Goal: Task Accomplishment & Management: Manage account settings

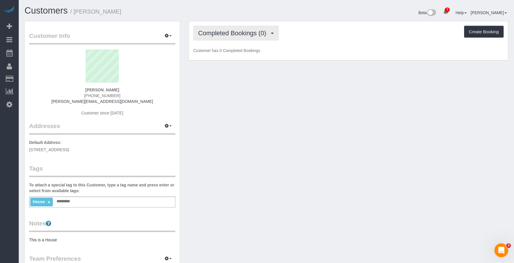
click at [230, 34] on span "Completed Bookings (0)" at bounding box center [233, 32] width 71 height 7
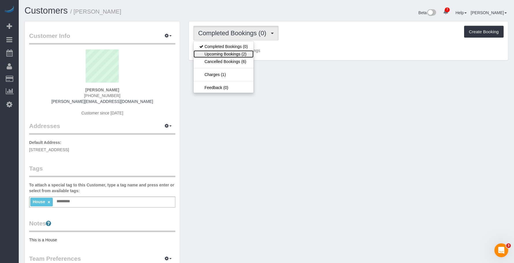
click at [229, 56] on link "Upcoming Bookings (2)" at bounding box center [224, 54] width 60 height 8
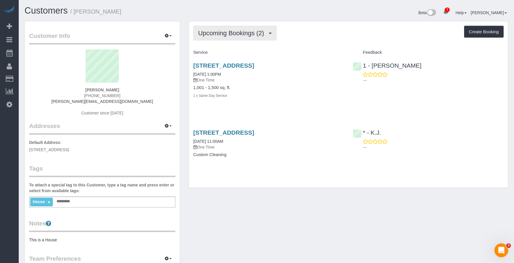
click at [252, 34] on span "Upcoming Bookings (2)" at bounding box center [232, 32] width 69 height 7
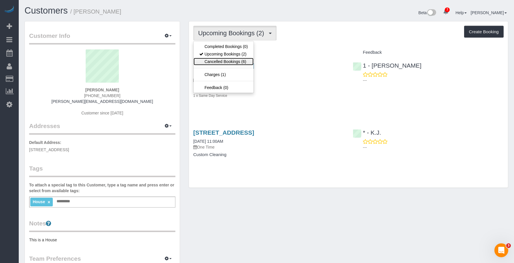
click at [225, 60] on link "Cancelled Bookings (6)" at bounding box center [224, 62] width 60 height 8
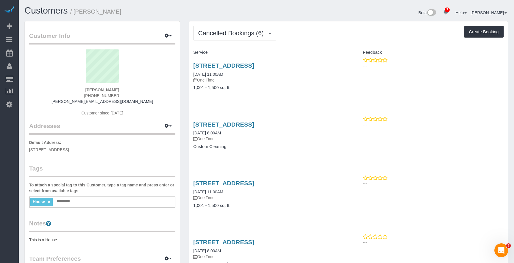
drag, startPoint x: 76, startPoint y: 12, endPoint x: 133, endPoint y: 10, distance: 56.9
click at [133, 10] on h1 "Customers / Esther Forika" at bounding box center [144, 11] width 238 height 10
copy small "Esther Forika"
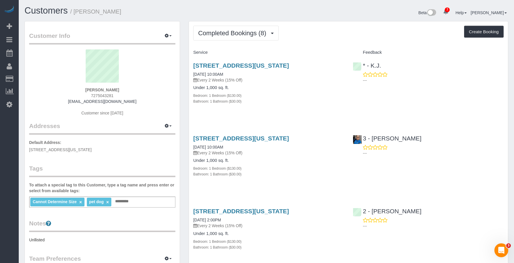
click at [297, 94] on div "Bedroom: 1 Bedroom ($130.00)" at bounding box center [268, 95] width 151 height 6
click at [283, 63] on link "54 West 74th Street, Apt.402, New York, NY 10023" at bounding box center [241, 65] width 96 height 7
click at [165, 32] on button "button" at bounding box center [168, 35] width 14 height 9
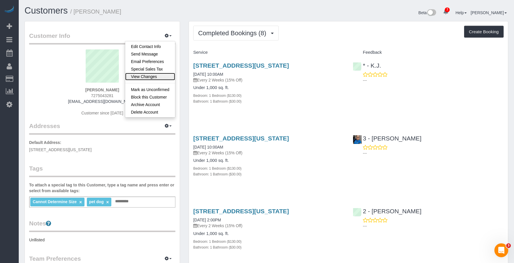
click at [156, 76] on link "View Changes" at bounding box center [150, 77] width 50 height 8
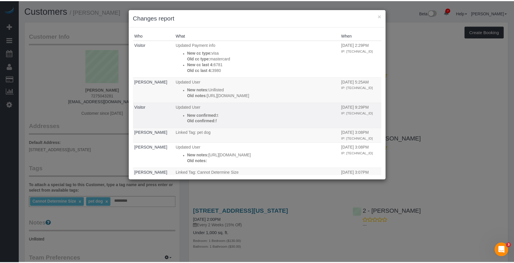
scroll to position [0, 42]
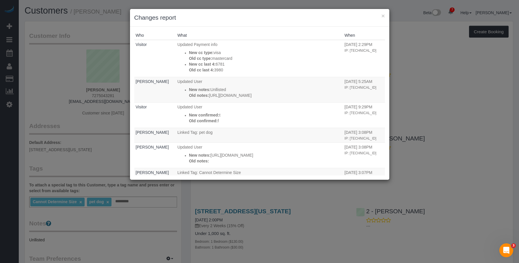
click at [385, 16] on div "× Changes report" at bounding box center [259, 18] width 259 height 18
click at [383, 14] on button "×" at bounding box center [382, 16] width 3 height 6
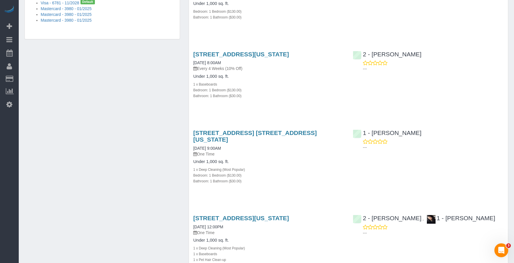
scroll to position [443, 0]
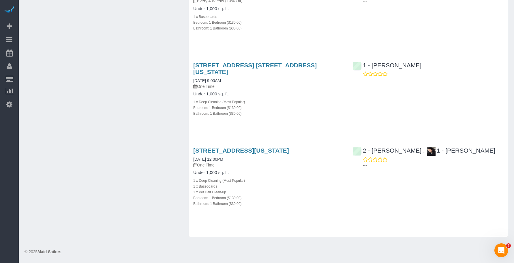
click at [263, 96] on h4 "Under 1,000 sq. ft." at bounding box center [268, 93] width 151 height 5
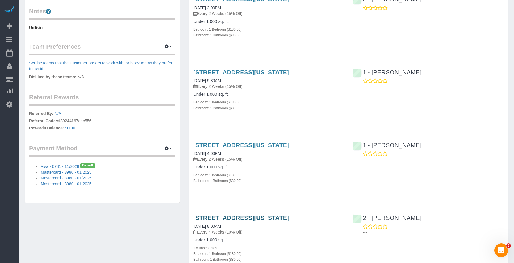
scroll to position [298, 0]
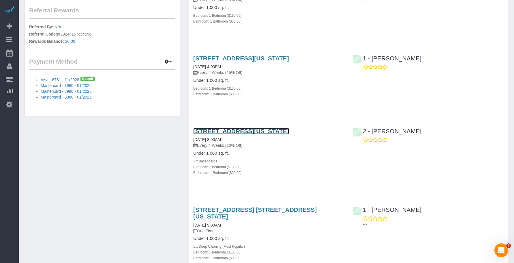
click at [283, 133] on link "555 10th Avenue, Apartment 29d, New York, NY 10018" at bounding box center [241, 131] width 96 height 7
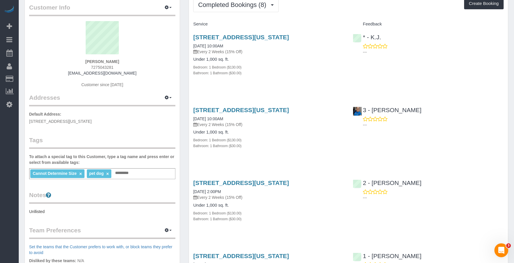
scroll to position [0, 0]
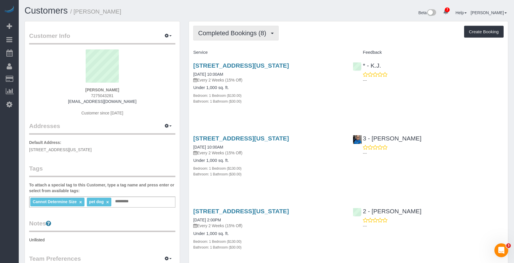
click at [223, 32] on span "Completed Bookings (8)" at bounding box center [233, 32] width 71 height 7
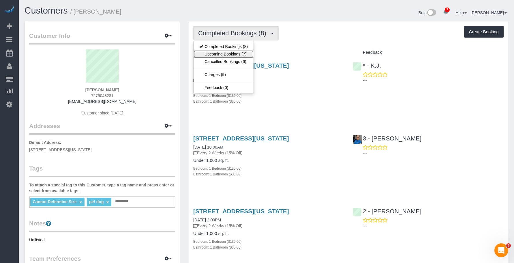
click at [217, 55] on link "Upcoming Bookings (7)" at bounding box center [224, 54] width 60 height 8
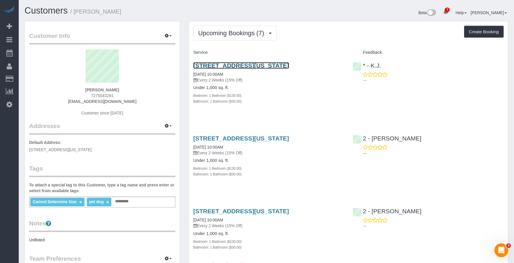
click at [289, 65] on link "54 West 74th Street, Apt.402, New York, NY 10023" at bounding box center [241, 65] width 96 height 7
drag, startPoint x: 188, startPoint y: 66, endPoint x: 340, endPoint y: 64, distance: 152.4
copy link "54 West 74th Street, Apt.402, New York, NY 10023"
click at [292, 104] on div "54 West 74th Street, Apt.402, New York, NY 10023 08/15/2025 10:00AM Every 2 Wee…" at bounding box center [269, 86] width 160 height 58
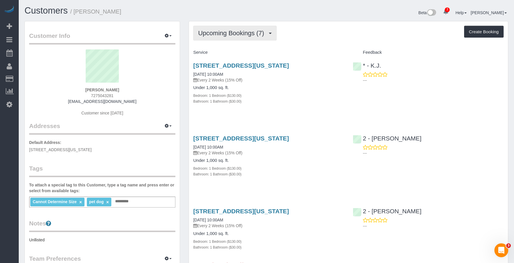
drag, startPoint x: 233, startPoint y: 29, endPoint x: 234, endPoint y: 44, distance: 15.3
click at [234, 29] on button "Upcoming Bookings (7)" at bounding box center [234, 33] width 83 height 15
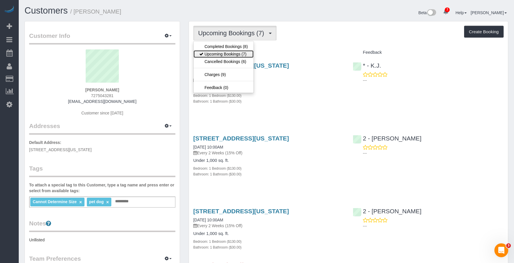
click at [231, 53] on link "Upcoming Bookings (7)" at bounding box center [224, 54] width 60 height 8
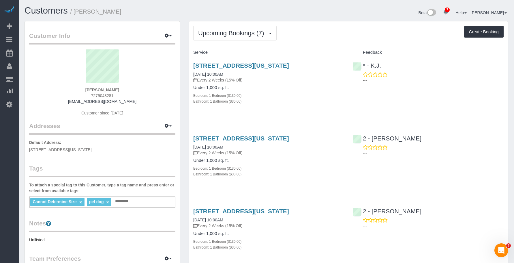
click at [301, 105] on div "54 West 74th Street, Apt.402, New York, NY 10023 08/15/2025 10:00AM Every 2 Wee…" at bounding box center [269, 86] width 160 height 58
click at [289, 137] on link "54 West 74th Street, Apt.402, New York, NY 10023" at bounding box center [241, 138] width 96 height 7
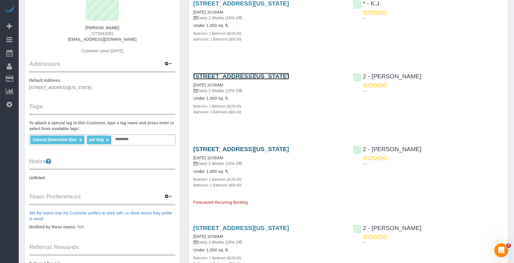
scroll to position [87, 0]
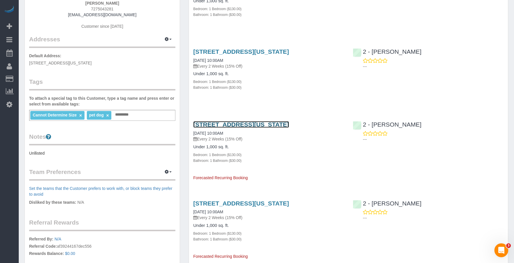
click at [286, 122] on link "54 West 74th Street, Apt.402, New York, NY 10023" at bounding box center [241, 124] width 96 height 7
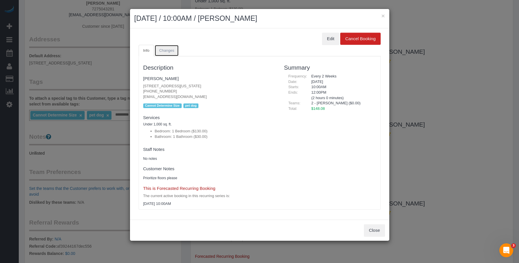
click at [170, 48] on link "Changes" at bounding box center [166, 51] width 24 height 12
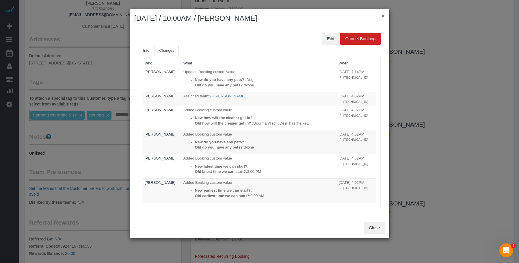
click at [383, 16] on button "×" at bounding box center [382, 16] width 3 height 6
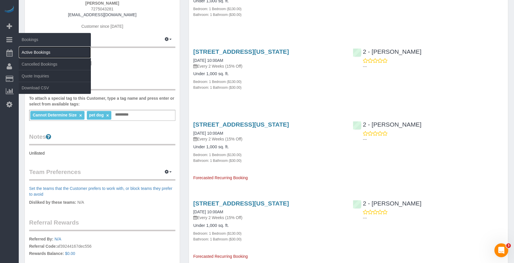
click at [46, 51] on link "Active Bookings" at bounding box center [55, 52] width 72 height 12
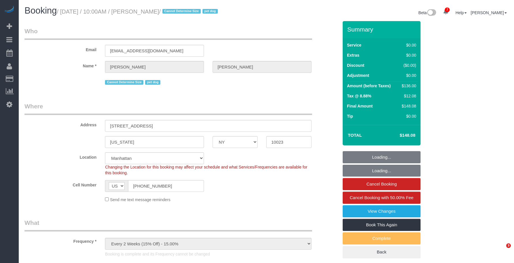
select select "NY"
select select "spot1"
select select "object:712"
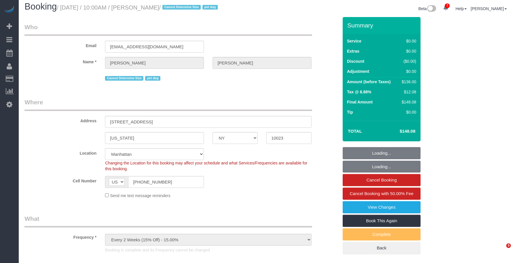
select select "string:stripe-pm_1RMZCL4VGloSiKo7DWvxFkK9"
select select "number:57"
select select "number:75"
select select "number:15"
select select "number:6"
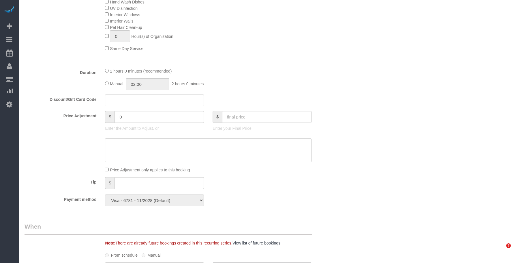
select select "1"
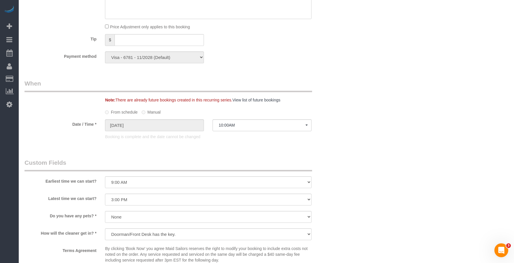
scroll to position [548, 0]
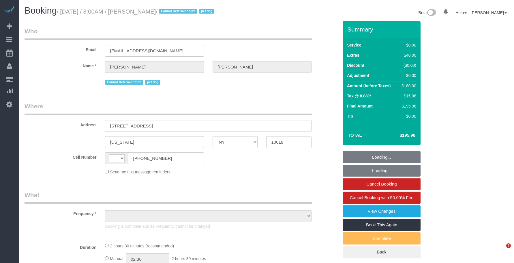
select select "NY"
select select "string:[GEOGRAPHIC_DATA]"
select select "object:702"
select select "string:stripe-pm_1QTBh24VGloSiKo7YkVFbwyt"
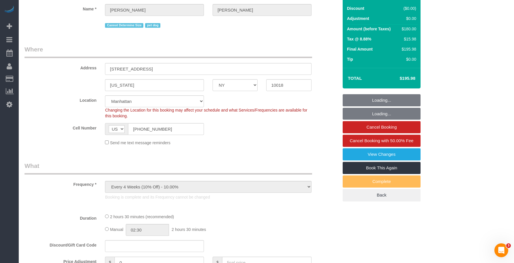
select select "1"
select select "spot1"
select select "number:89"
select select "number:90"
select select "number:13"
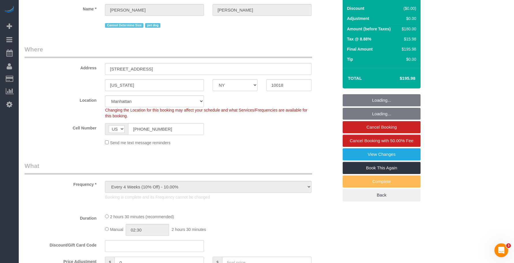
select select "number:6"
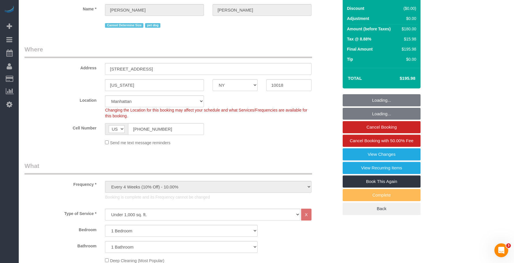
select select "object:1280"
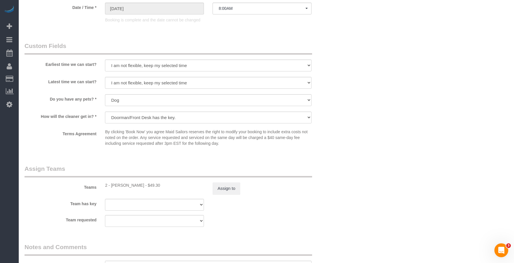
select select "1"
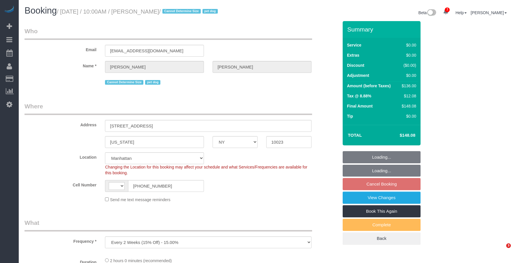
select select "NY"
select select "number:57"
select select "number:70"
select select "number:13"
select select "number:6"
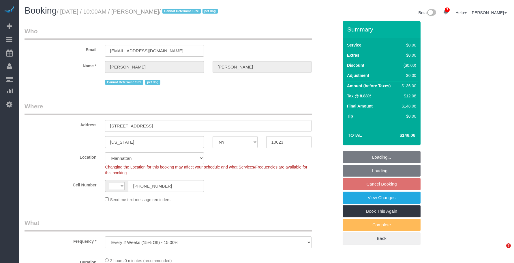
select select "object:842"
select select "string:[GEOGRAPHIC_DATA]"
select select "string:stripe-pm_1RMZCL4VGloSiKo7DWvxFkK9"
select select "spot1"
select select "1"
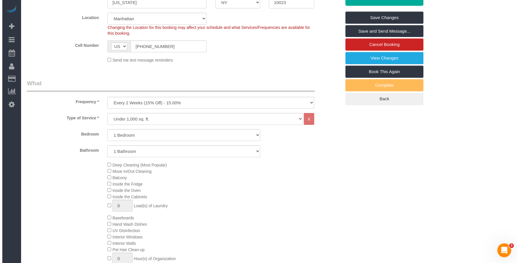
scroll to position [58, 0]
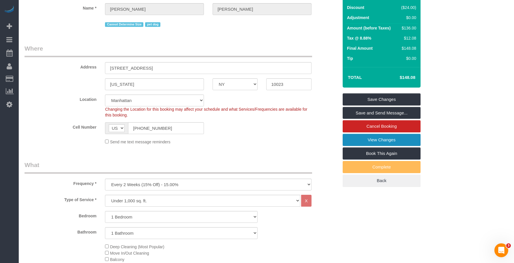
click at [354, 139] on link "View Changes" at bounding box center [382, 140] width 78 height 12
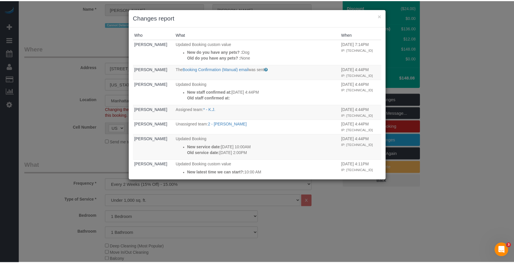
scroll to position [0, 0]
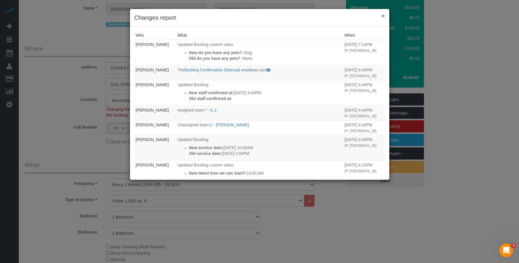
click at [384, 15] on button "×" at bounding box center [382, 16] width 3 height 6
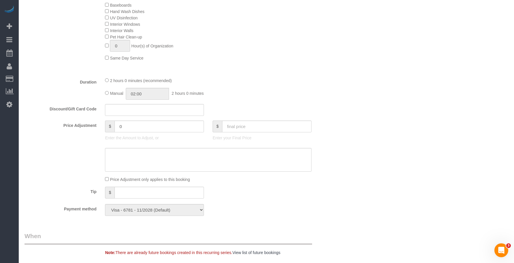
scroll to position [491, 0]
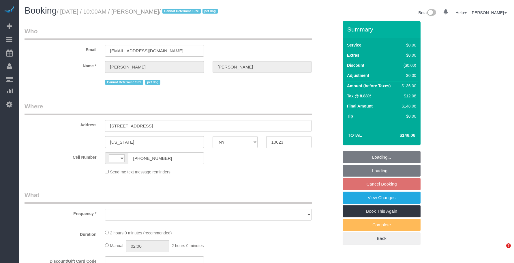
select select "NY"
select select "number:57"
select select "number:75"
select select "number:13"
select select "number:6"
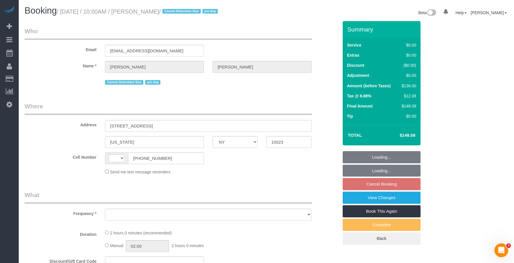
select select "string:[GEOGRAPHIC_DATA]"
select select "string:stripe-pm_1RMZCL4VGloSiKo7DWvxFkK9"
select select "1"
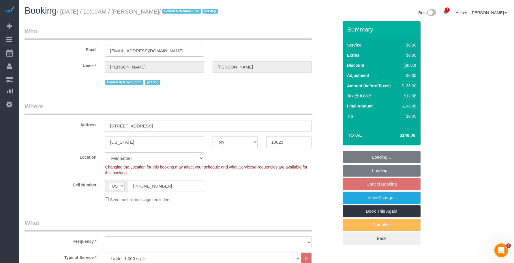
select select "object:937"
select select "spot3"
select select "1"
select select "object:1369"
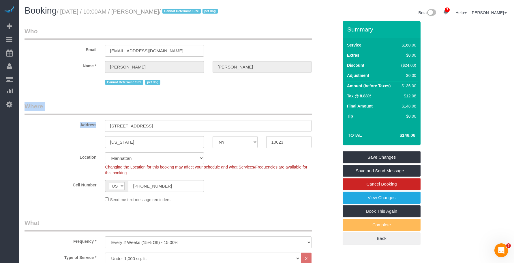
click at [240, 88] on fieldset "Who Email sarahmardis@yahoo.com Name * Sarah Mardis Cannot Determine Size pet d…" at bounding box center [182, 58] width 314 height 63
click at [384, 195] on link "View Changes" at bounding box center [382, 197] width 78 height 12
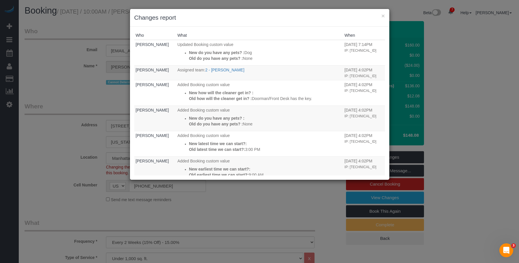
click at [248, 19] on h3 "Changes report" at bounding box center [259, 17] width 251 height 9
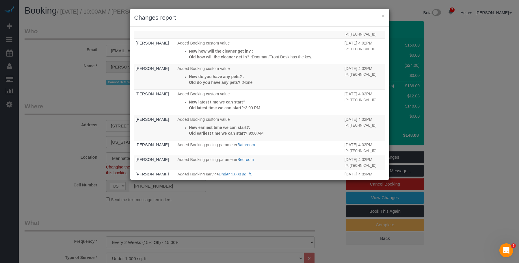
scroll to position [108, 0]
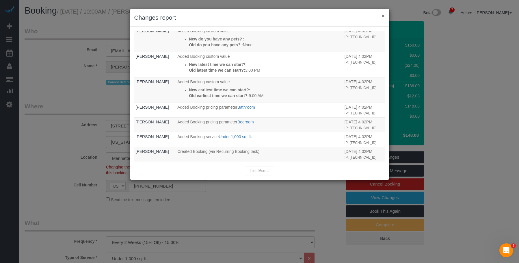
drag, startPoint x: 382, startPoint y: 16, endPoint x: 382, endPoint y: 20, distance: 4.6
click at [382, 16] on button "×" at bounding box center [382, 16] width 3 height 6
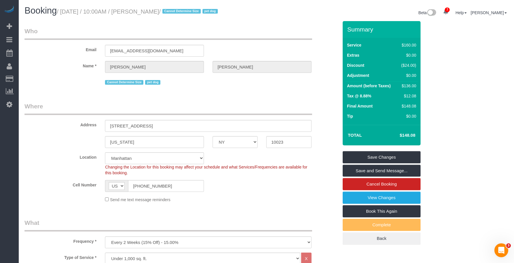
drag, startPoint x: 294, startPoint y: 103, endPoint x: 305, endPoint y: 101, distance: 10.6
click at [295, 102] on legend "Where" at bounding box center [169, 108] width 288 height 13
click at [355, 199] on link "View Changes" at bounding box center [382, 197] width 78 height 12
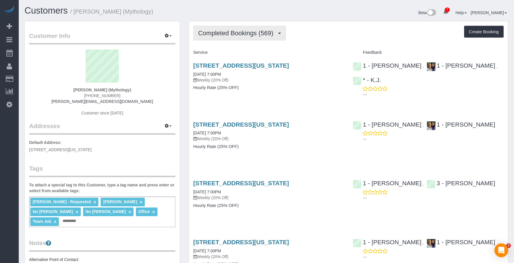
click at [209, 30] on span "Completed Bookings (569)" at bounding box center [237, 32] width 78 height 7
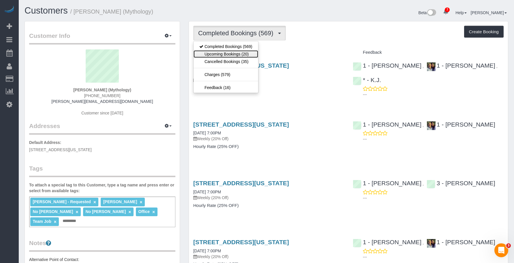
click at [211, 53] on link "Upcoming Bookings (20)" at bounding box center [226, 54] width 65 height 8
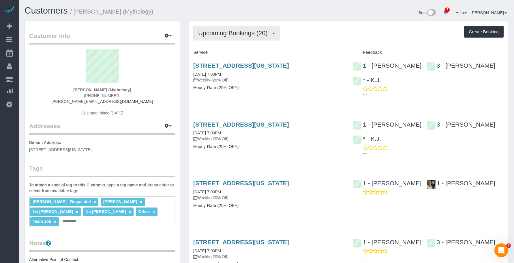
click at [238, 37] on button "Upcoming Bookings (20)" at bounding box center [236, 33] width 87 height 15
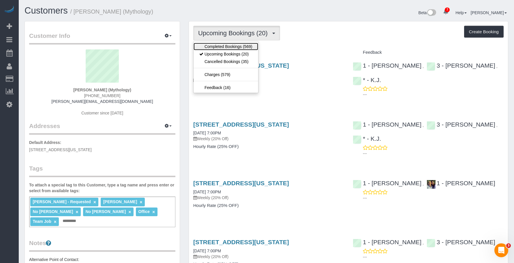
click at [229, 46] on link "Completed Bookings (569)" at bounding box center [226, 47] width 65 height 8
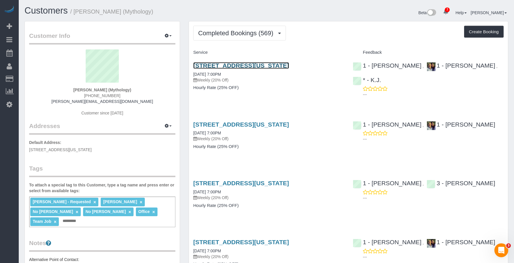
click at [268, 63] on link "[STREET_ADDRESS][US_STATE]" at bounding box center [241, 65] width 96 height 7
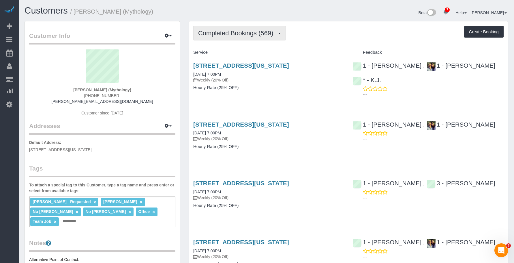
click at [242, 29] on span "Completed Bookings (569)" at bounding box center [237, 32] width 78 height 7
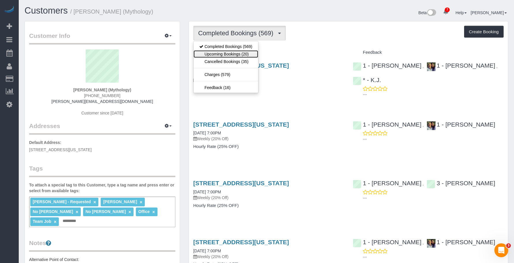
drag, startPoint x: 229, startPoint y: 51, endPoint x: 246, endPoint y: 57, distance: 17.4
click at [229, 51] on link "Upcoming Bookings (20)" at bounding box center [226, 54] width 65 height 8
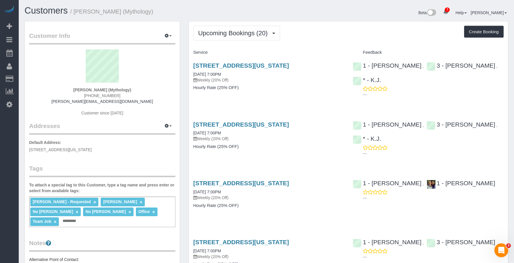
click at [276, 79] on p "Weekly (20% Off)" at bounding box center [268, 80] width 151 height 6
click at [289, 65] on link "[STREET_ADDRESS][US_STATE]" at bounding box center [241, 65] width 96 height 7
click at [273, 89] on h4 "Hourly Rate (25% OFF)" at bounding box center [268, 87] width 151 height 5
click at [218, 64] on link "[STREET_ADDRESS][US_STATE]" at bounding box center [241, 65] width 96 height 7
click at [282, 124] on link "[STREET_ADDRESS][US_STATE]" at bounding box center [241, 124] width 96 height 7
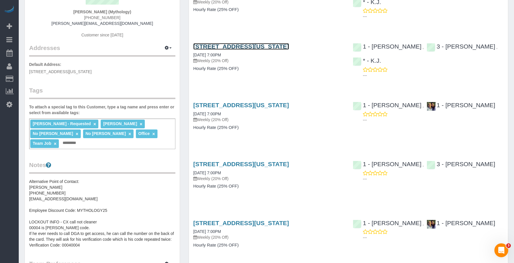
scroll to position [87, 0]
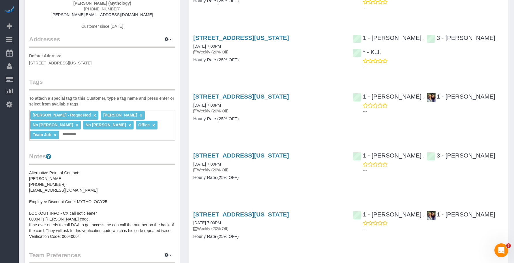
click at [274, 128] on div "[STREET_ADDRESS][US_STATE] [DATE] 7:00PM Weekly (20% Off) Hourly Rate (25% OFF)" at bounding box center [269, 110] width 160 height 44
click at [274, 96] on link "[STREET_ADDRESS][US_STATE]" at bounding box center [241, 96] width 96 height 7
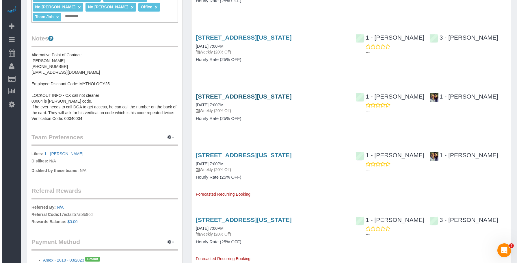
scroll to position [202, 0]
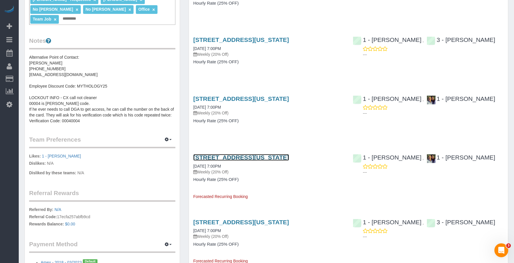
click at [253, 156] on link "[STREET_ADDRESS][US_STATE]" at bounding box center [241, 157] width 96 height 7
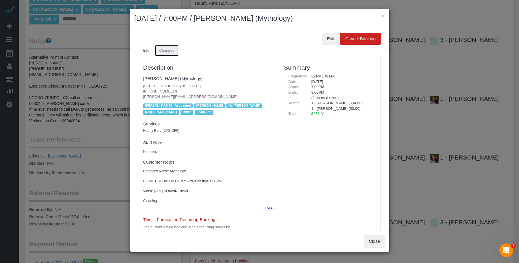
click at [168, 51] on span "Changes" at bounding box center [166, 50] width 15 height 4
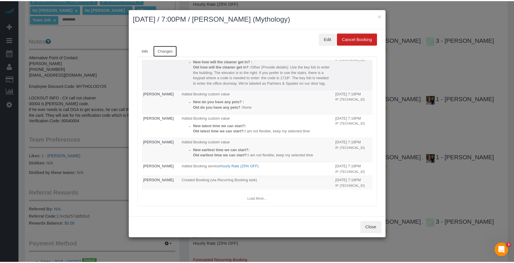
scroll to position [84, 0]
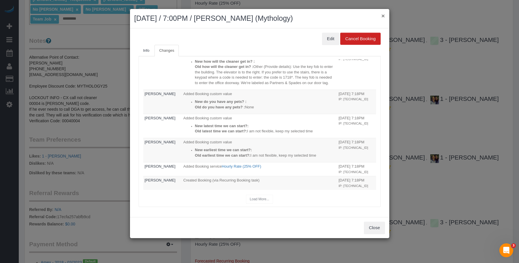
click at [382, 15] on button "×" at bounding box center [382, 16] width 3 height 6
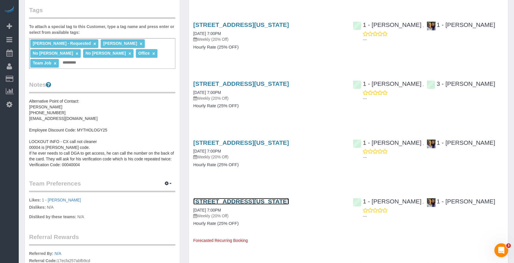
scroll to position [144, 0]
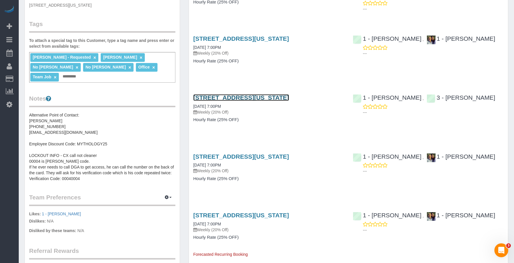
click at [274, 97] on link "[STREET_ADDRESS][US_STATE]" at bounding box center [241, 97] width 96 height 7
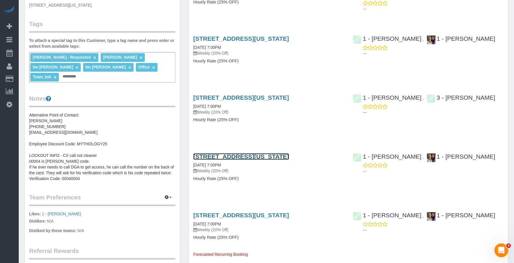
click at [261, 156] on link "324 Lafayette Street, 2nd Floor, New York, NY 10012" at bounding box center [241, 156] width 96 height 7
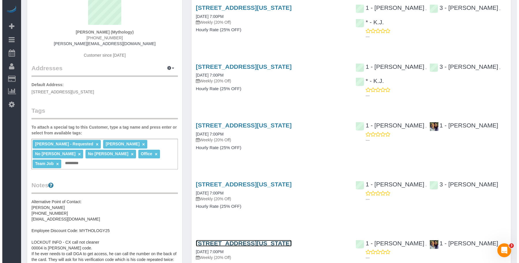
scroll to position [0, 0]
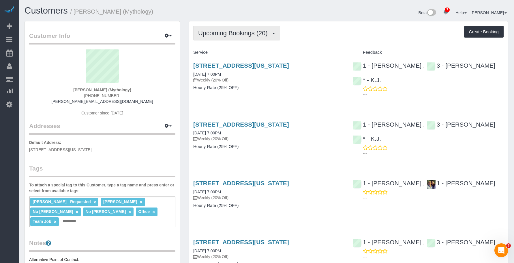
click at [230, 27] on button "Upcoming Bookings (20)" at bounding box center [236, 33] width 87 height 15
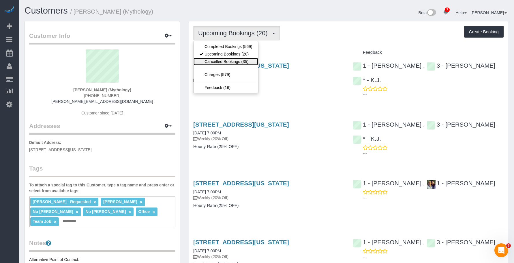
click at [224, 60] on link "Cancelled Bookings (35)" at bounding box center [226, 62] width 65 height 8
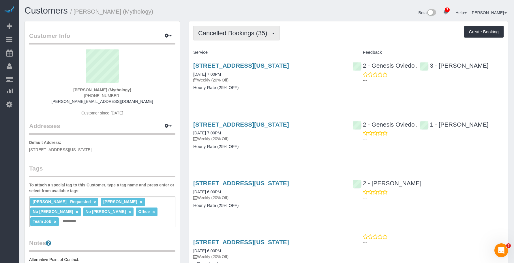
click at [236, 32] on span "Cancelled Bookings (35)" at bounding box center [234, 32] width 72 height 7
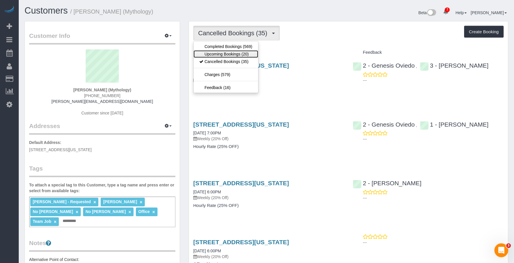
click at [231, 52] on link "Upcoming Bookings (20)" at bounding box center [226, 54] width 65 height 8
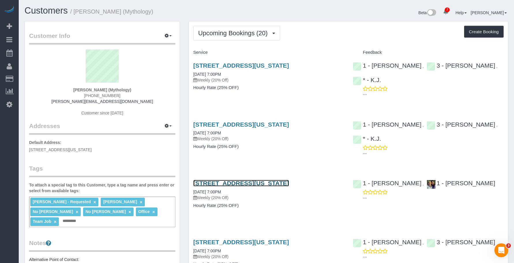
click at [289, 182] on link "324 Lafayette Street, 2nd Floor, New York, NY 10012" at bounding box center [241, 183] width 96 height 7
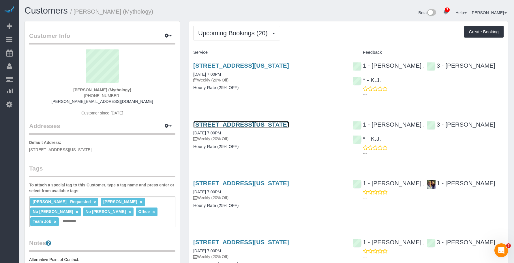
click at [234, 126] on link "324 Lafayette Street, 2nd Floor, New York, NY 10012" at bounding box center [241, 124] width 96 height 7
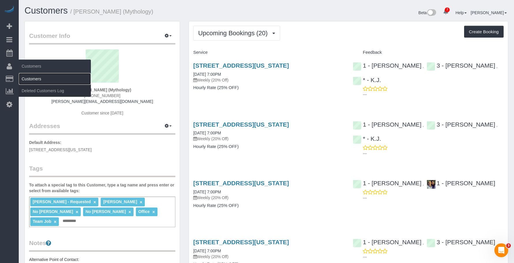
click at [26, 76] on link "Customers" at bounding box center [55, 79] width 72 height 12
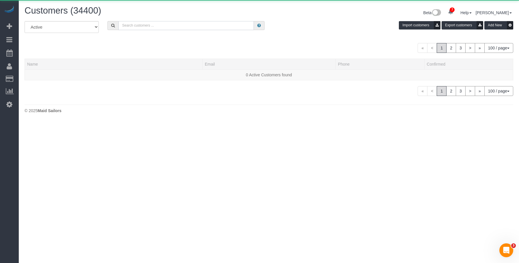
click at [177, 24] on input "text" at bounding box center [185, 25] width 135 height 9
paste input "Melissa Netecke"
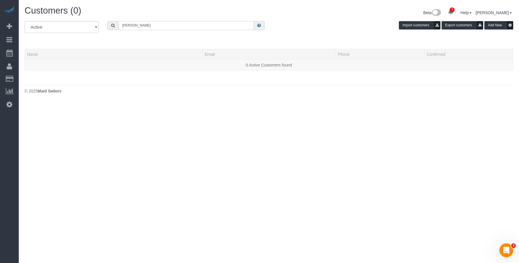
type input "Melissa Netecke"
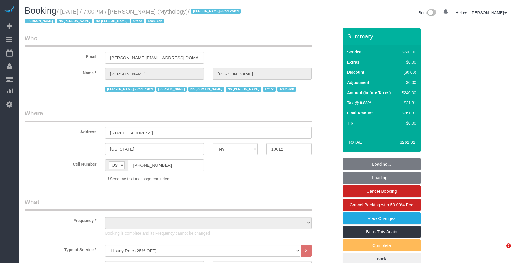
select select "NY"
select select "2"
select select "120"
select select "number:89"
select select "number:90"
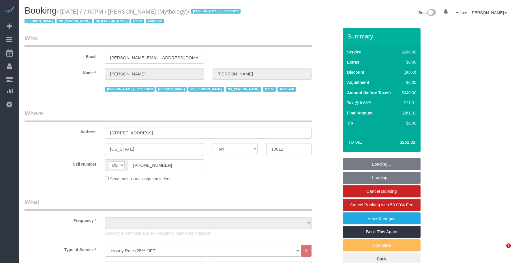
select select "number:15"
select select "number:7"
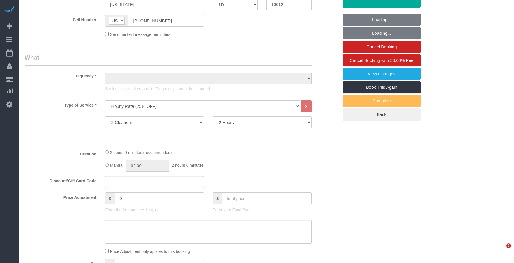
select select "object:1455"
select select "spot1"
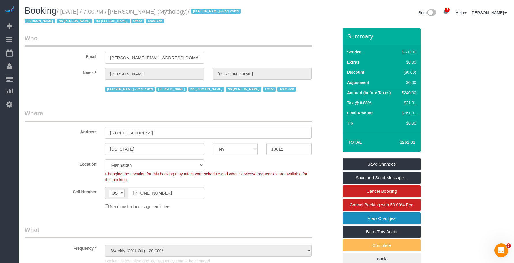
click at [353, 218] on link "View Changes" at bounding box center [382, 218] width 78 height 12
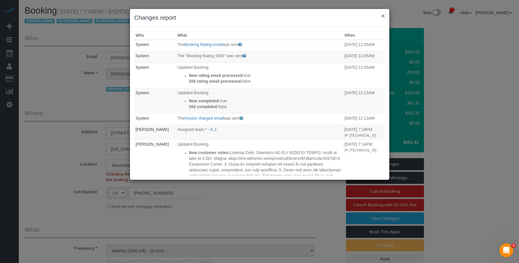
drag, startPoint x: 382, startPoint y: 17, endPoint x: 349, endPoint y: 52, distance: 48.6
click at [382, 16] on button "×" at bounding box center [382, 16] width 3 height 6
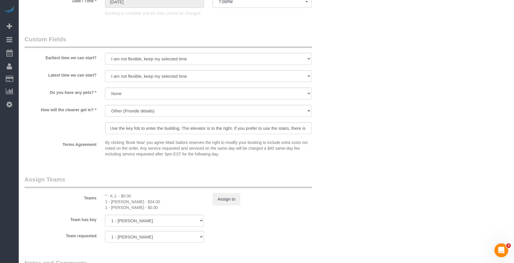
scroll to position [606, 0]
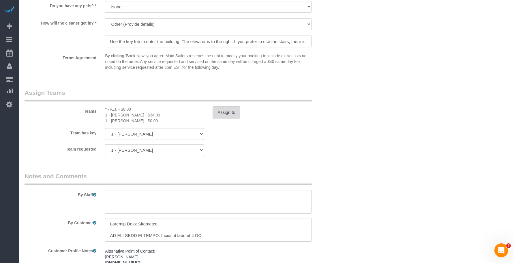
click at [230, 115] on button "Assign to" at bounding box center [227, 112] width 28 height 12
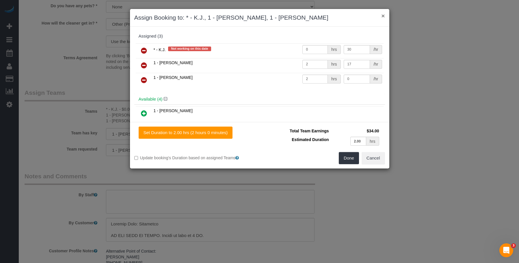
click at [382, 16] on button "×" at bounding box center [382, 16] width 3 height 6
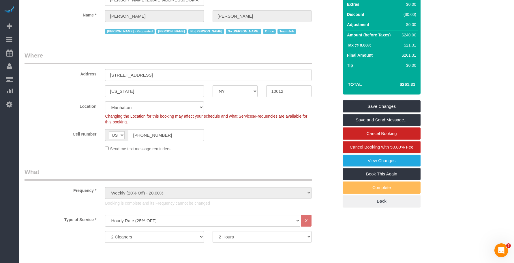
scroll to position [29, 0]
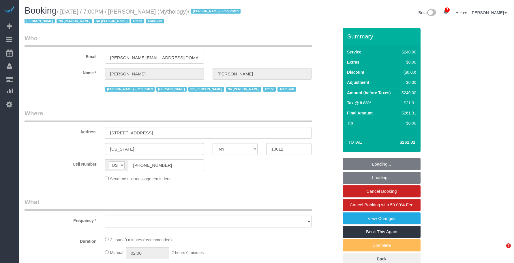
select select "NY"
select select "string:stripe-card_1F0CXe4VGloSiKo7V7BiKmvB"
select select "number:89"
select select "number:90"
select select "number:15"
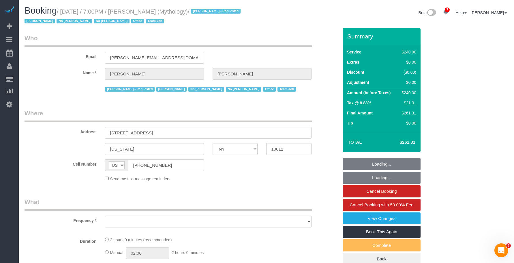
select select "number:7"
select select "object:866"
select select "spot1"
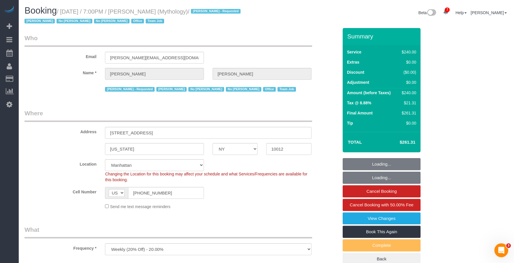
select select "2"
select select "120"
select select "object:1448"
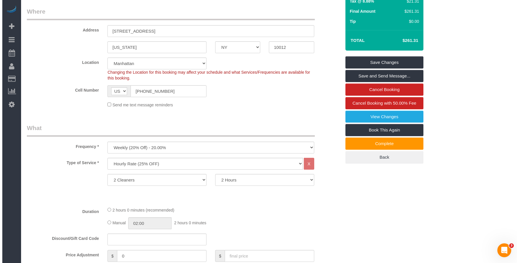
scroll to position [58, 0]
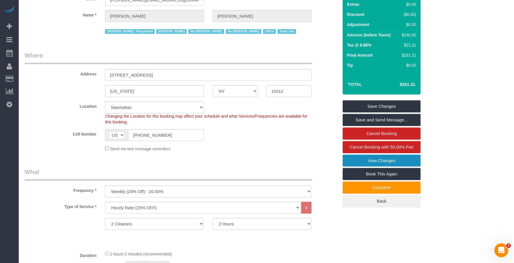
click at [362, 161] on link "View Changes" at bounding box center [382, 160] width 78 height 12
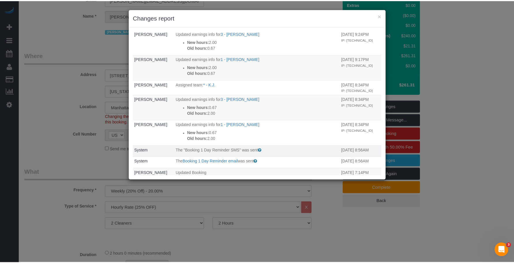
scroll to position [0, 0]
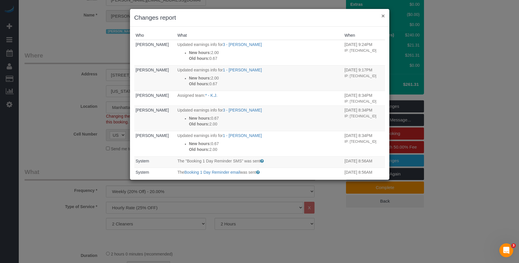
click at [383, 15] on button "×" at bounding box center [382, 16] width 3 height 6
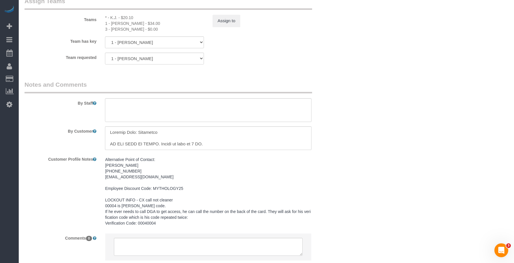
scroll to position [635, 0]
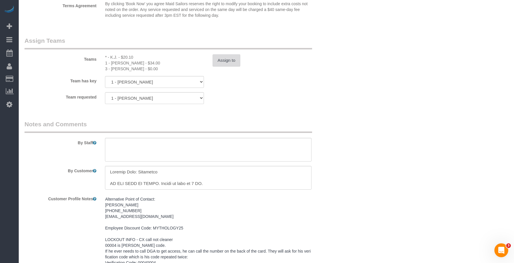
click at [233, 62] on button "Assign to" at bounding box center [227, 60] width 28 height 12
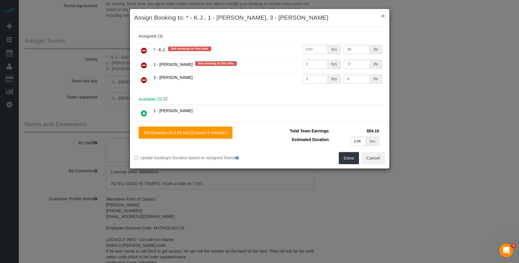
click at [382, 14] on button "×" at bounding box center [382, 16] width 3 height 6
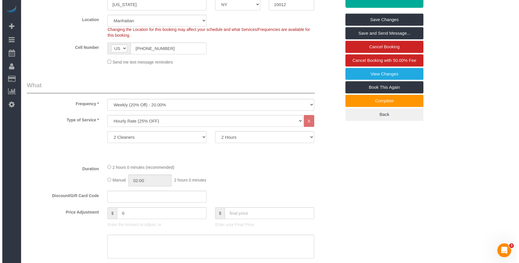
scroll to position [0, 0]
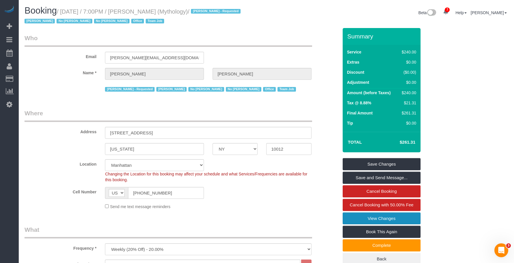
click at [386, 217] on link "View Changes" at bounding box center [382, 218] width 78 height 12
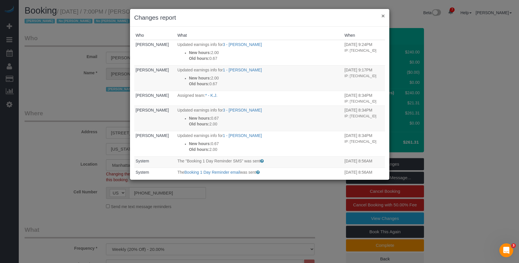
click at [383, 16] on button "×" at bounding box center [382, 16] width 3 height 6
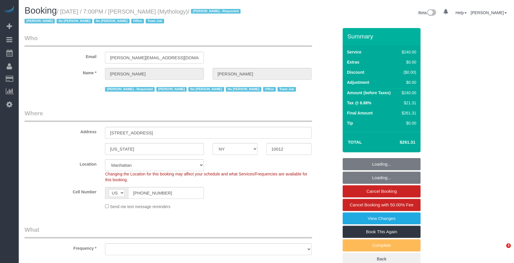
select select "NY"
select select "string:stripe-card_1F0CXe4VGloSiKo7V7BiKmvB"
select select "number:89"
select select "number:90"
select select "number:15"
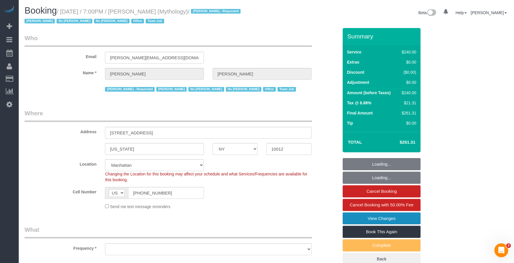
select select "number:7"
select select "object:862"
click at [397, 218] on link "View Changes" at bounding box center [382, 218] width 78 height 12
select select "2"
select select "120"
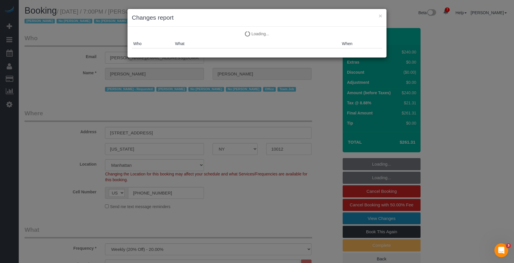
select select "object:1318"
select select "spot1"
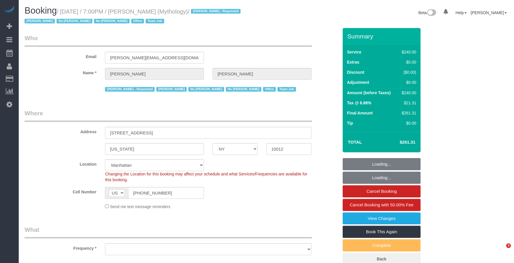
select select "NY"
select select "object:717"
select select "2"
select select "120"
select select "number:89"
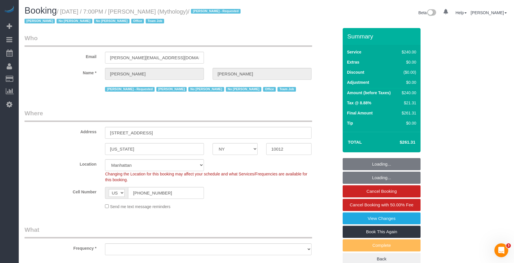
select select "number:90"
select select "number:15"
select select "number:7"
select select "spot1"
select select "string:stripe-card_1F0CXe4VGloSiKo7V7BiKmvB"
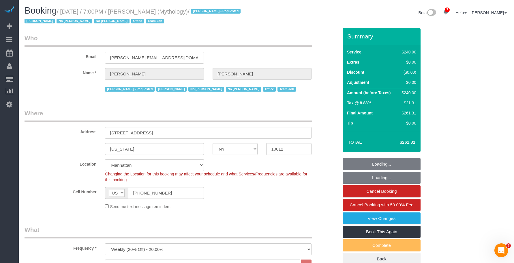
select select "object:1448"
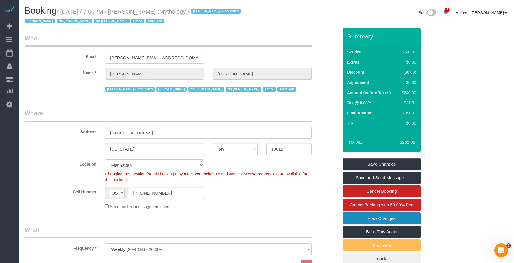
click at [379, 218] on link "View Changes" at bounding box center [382, 218] width 78 height 12
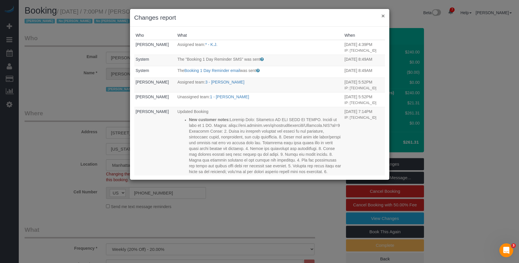
click at [382, 15] on button "×" at bounding box center [382, 16] width 3 height 6
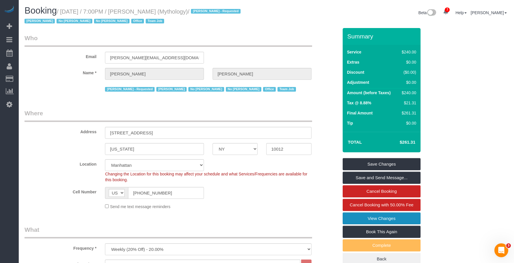
click at [354, 217] on link "View Changes" at bounding box center [382, 218] width 78 height 12
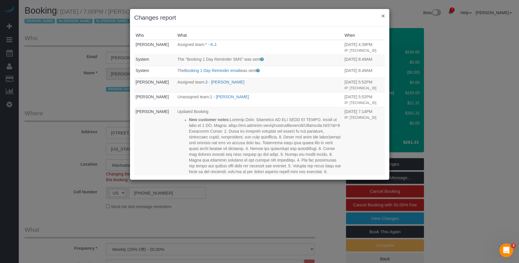
click at [383, 16] on button "×" at bounding box center [382, 16] width 3 height 6
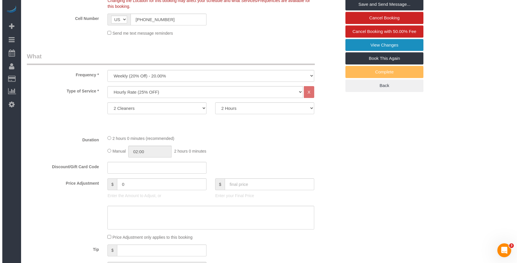
scroll to position [58, 0]
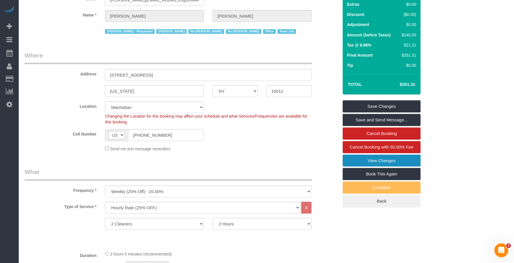
click at [369, 159] on link "View Changes" at bounding box center [382, 160] width 78 height 12
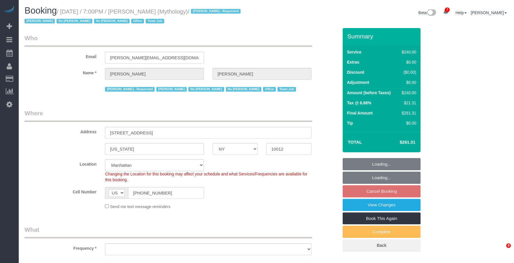
select select "NY"
select select "string:stripe-card_1F0CXe4VGloSiKo7V7BiKmvB"
select select "number:89"
select select "number:90"
select select "number:15"
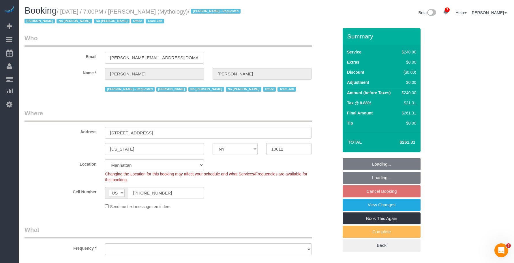
select select "number:7"
select select "object:854"
select select "2"
select select "120"
select select "spot11"
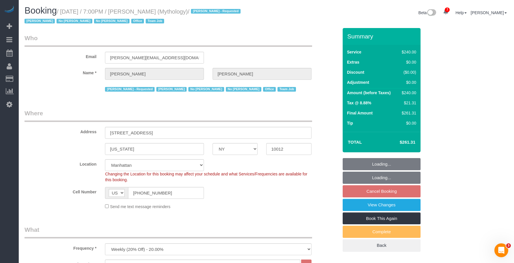
select select "object:1435"
click at [352, 205] on link "View Changes" at bounding box center [382, 205] width 78 height 12
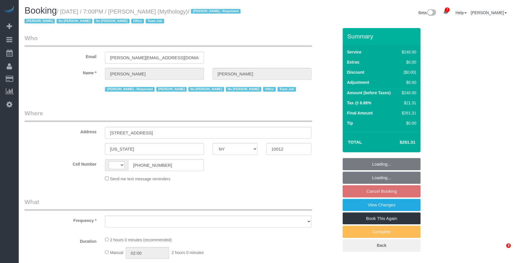
select select "NY"
select select "object:439"
select select "2"
select select "120"
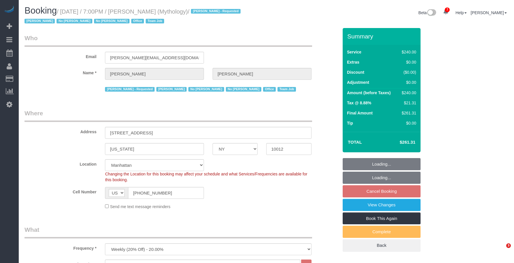
select select "string:US"
select select "string:stripe-card_1F0CXe4VGloSiKo7V7BiKmvB"
select select "object:1435"
select select "spot12"
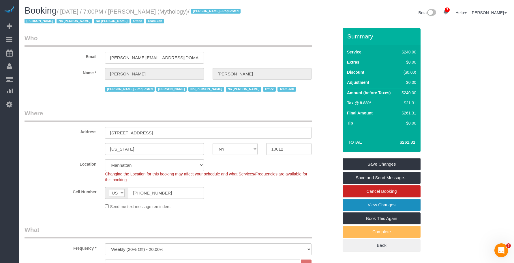
drag, startPoint x: 357, startPoint y: 207, endPoint x: 331, endPoint y: 198, distance: 27.7
click at [357, 207] on link "View Changes" at bounding box center [382, 205] width 78 height 12
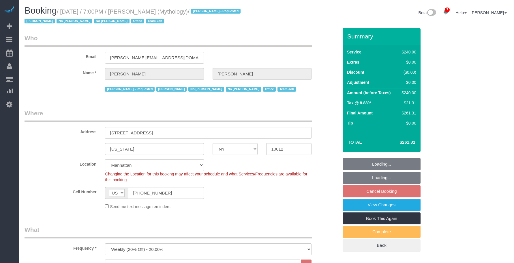
select select "NY"
select select "2"
select select "120"
select select "number:89"
select select "number:90"
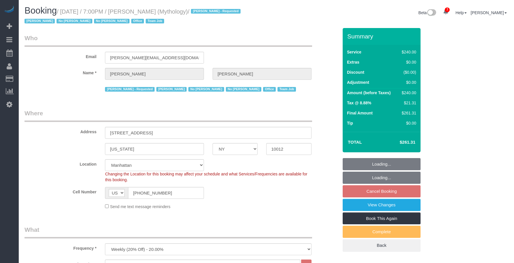
select select "number:15"
select select "number:7"
select select "spot70"
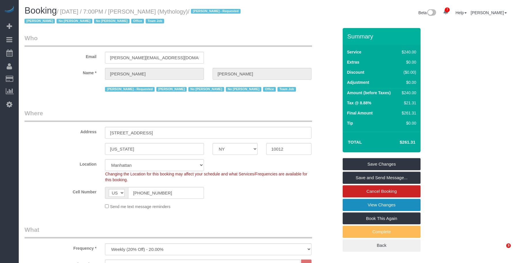
click at [404, 207] on link "View Changes" at bounding box center [382, 205] width 78 height 12
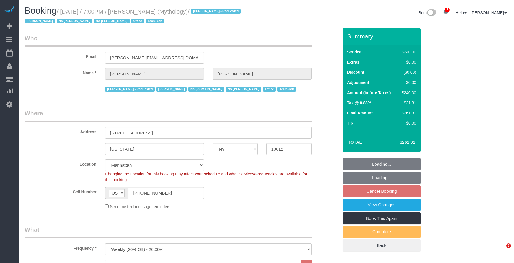
select select "NY"
select select "2"
select select "120"
select select "spot11"
select select "number:89"
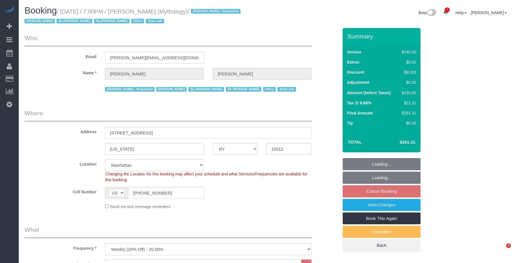
select select "number:90"
select select "number:15"
select select "number:7"
click at [410, 206] on link "View Changes" at bounding box center [382, 205] width 78 height 12
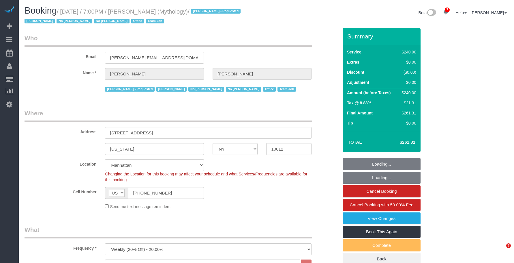
select select "NY"
select select "2"
select select "120"
select select "spot1"
select select "number:89"
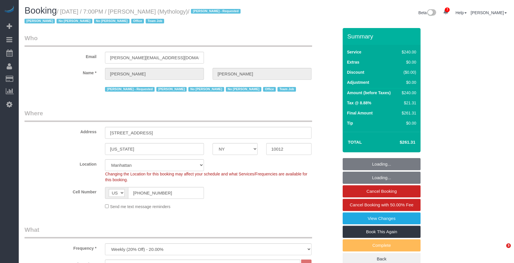
select select "number:90"
select select "number:15"
select select "number:7"
select select "object:1448"
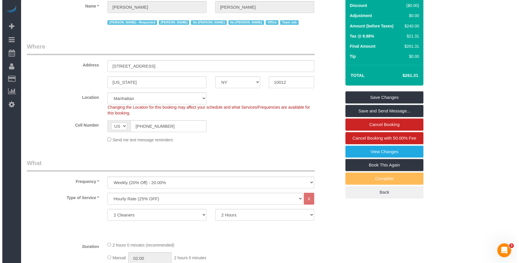
scroll to position [115, 0]
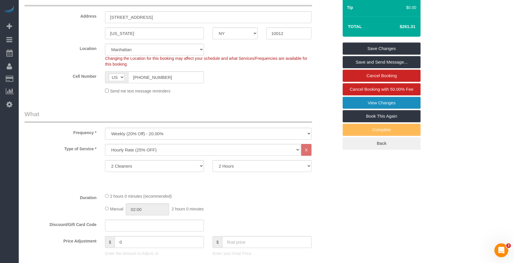
click at [352, 102] on link "View Changes" at bounding box center [382, 103] width 78 height 12
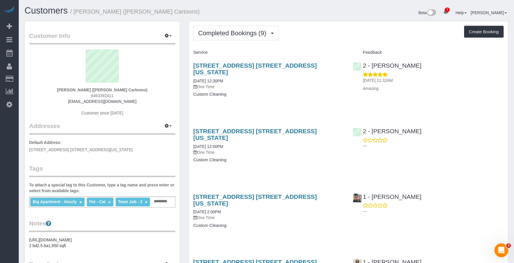
click at [254, 92] on h4 "Custom Cleaning" at bounding box center [268, 94] width 151 height 5
click at [269, 65] on link "[STREET_ADDRESS] [STREET_ADDRESS][US_STATE]" at bounding box center [255, 68] width 124 height 13
click at [244, 30] on span "Completed Bookings (9)" at bounding box center [233, 32] width 71 height 7
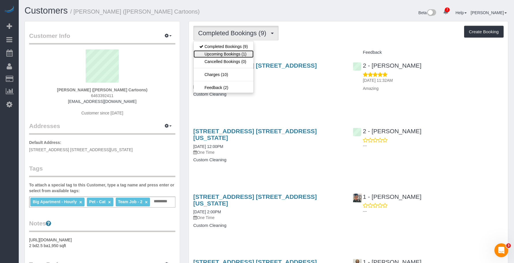
click at [239, 53] on link "Upcoming Bookings (1)" at bounding box center [224, 54] width 60 height 8
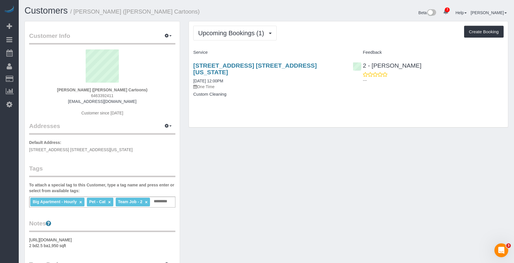
click at [395, 125] on div "Upcoming Bookings (1) Completed Bookings (9) Upcoming Bookings (1) Cancelled Bo…" at bounding box center [348, 77] width 328 height 112
drag, startPoint x: 291, startPoint y: 66, endPoint x: 292, endPoint y: 62, distance: 3.9
click at [291, 66] on link "[STREET_ADDRESS] [STREET_ADDRESS][US_STATE]" at bounding box center [255, 68] width 124 height 13
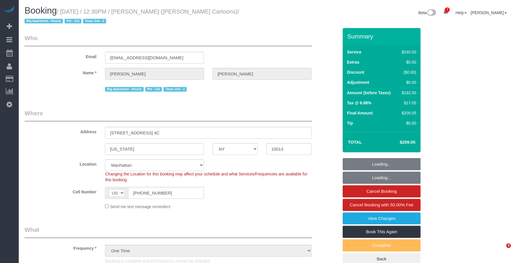
select select "NY"
select select "180"
select select "number:89"
select select "number:90"
select select "number:14"
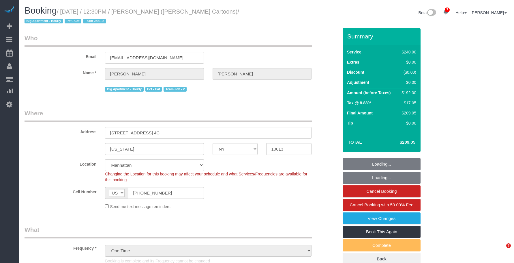
select select "number:6"
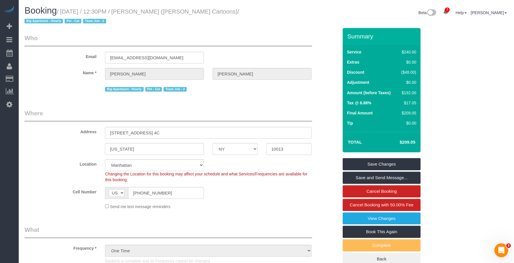
click at [289, 40] on legend "Who" at bounding box center [169, 40] width 288 height 13
click at [263, 35] on legend "Who" at bounding box center [169, 40] width 288 height 13
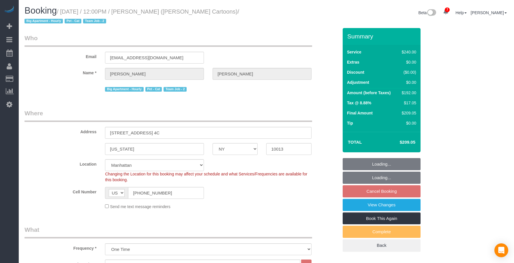
select select "NY"
select select "180"
select select "spot1"
select select "number:89"
select select "number:90"
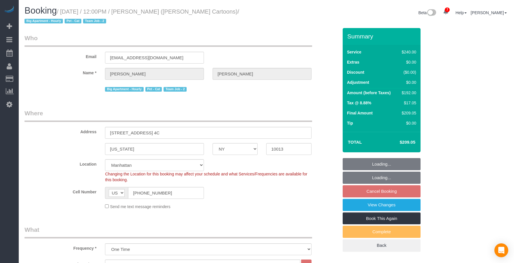
select select "number:14"
select select "number:6"
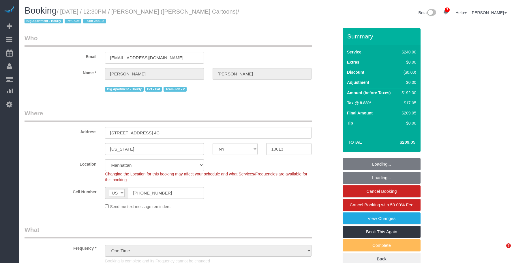
select select "NY"
select select "180"
select select "number:89"
select select "number:90"
select select "number:14"
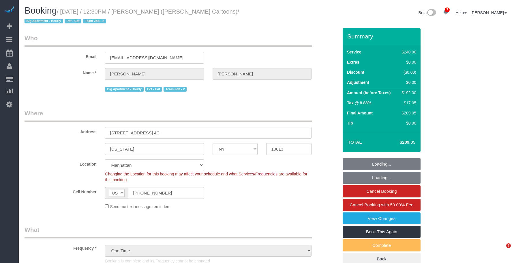
select select "number:6"
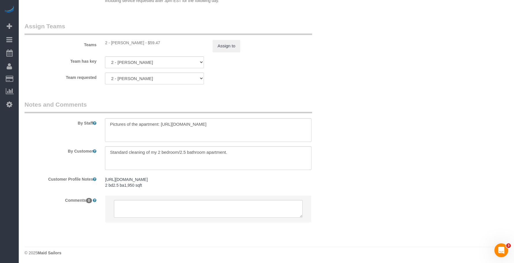
scroll to position [690, 0]
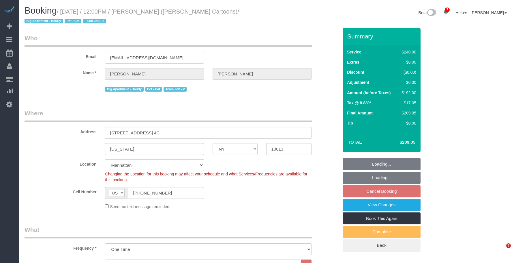
select select "NY"
select select "180"
select select "number:89"
select select "number:90"
select select "number:14"
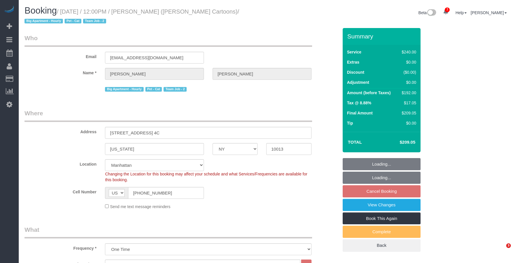
select select "number:6"
select select "spot1"
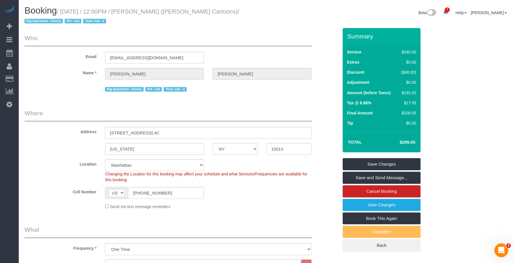
click at [284, 25] on div "Booking / [DATE] / 12:00PM / [PERSON_NAME] ([PERSON_NAME] Cartoons) / Big Apart…" at bounding box center [266, 17] width 493 height 22
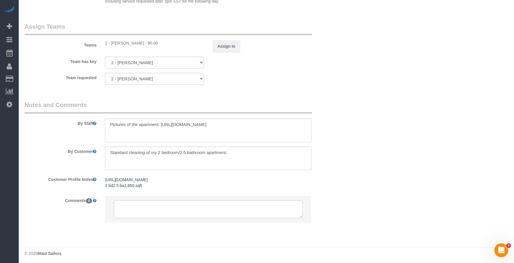
scroll to position [636, 0]
